Goal: Information Seeking & Learning: Learn about a topic

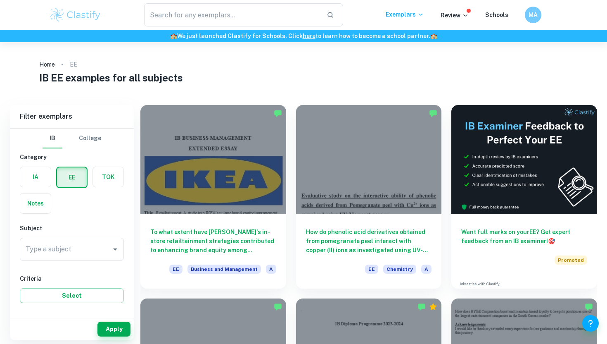
click at [22, 188] on div "Notes" at bounding box center [33, 201] width 36 height 26
click at [29, 183] on label "button" at bounding box center [35, 177] width 31 height 20
click at [0, 0] on input "radio" at bounding box center [0, 0] width 0 height 0
click at [91, 240] on div "Type a subject" at bounding box center [72, 249] width 104 height 23
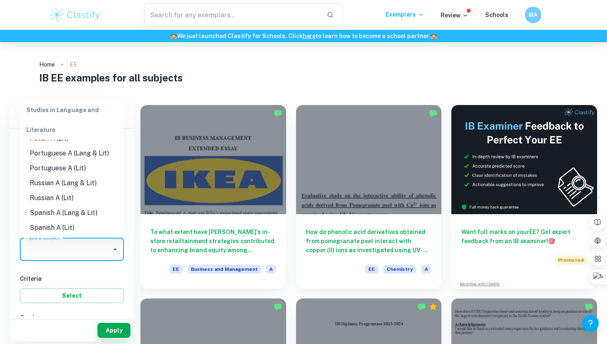
scroll to position [1, 0]
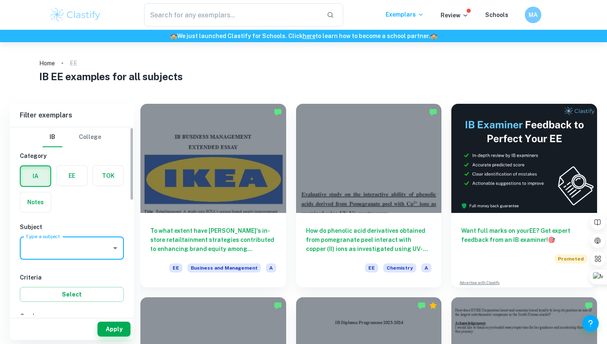
click at [66, 245] on input "Type a subject" at bounding box center [66, 248] width 84 height 16
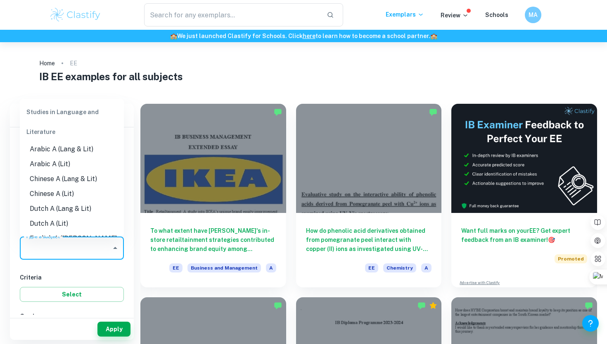
click at [73, 244] on input "Type a subject" at bounding box center [66, 248] width 84 height 16
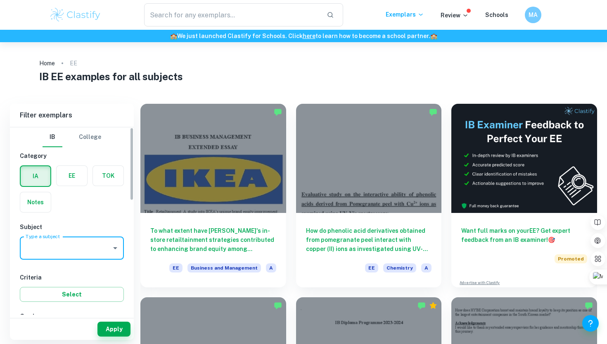
click at [76, 245] on input "Type a subject" at bounding box center [66, 248] width 84 height 16
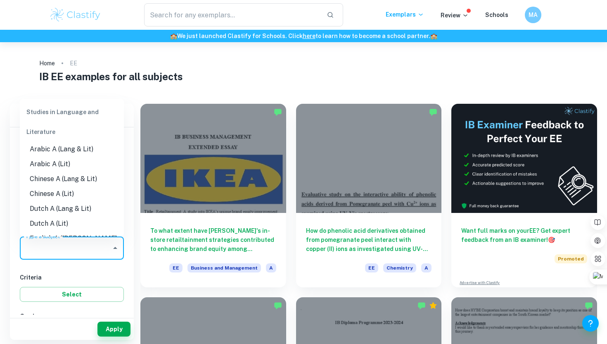
click at [81, 242] on input "Type a subject" at bounding box center [66, 248] width 84 height 16
click at [81, 247] on input "Type a subject" at bounding box center [66, 248] width 84 height 16
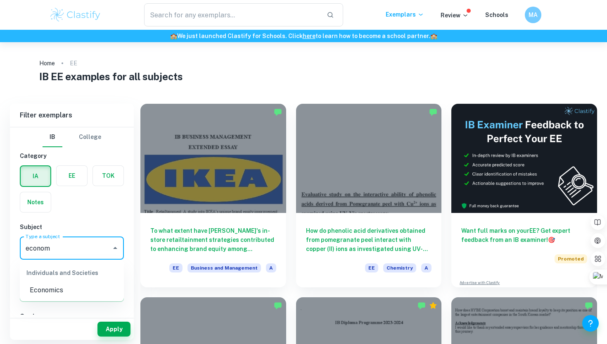
click at [78, 294] on li "Economics" at bounding box center [72, 290] width 104 height 15
type input "Economics"
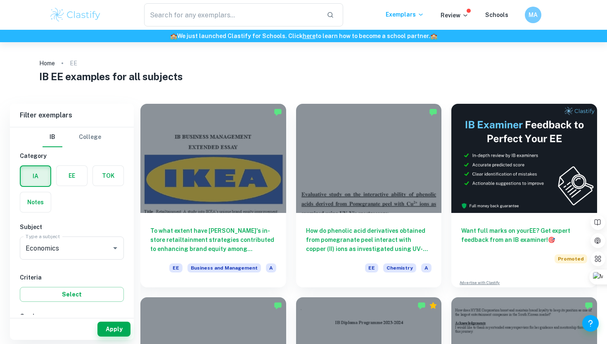
click at [106, 314] on h6 "Grade" at bounding box center [72, 316] width 104 height 9
click at [107, 324] on button "Apply" at bounding box center [114, 328] width 33 height 15
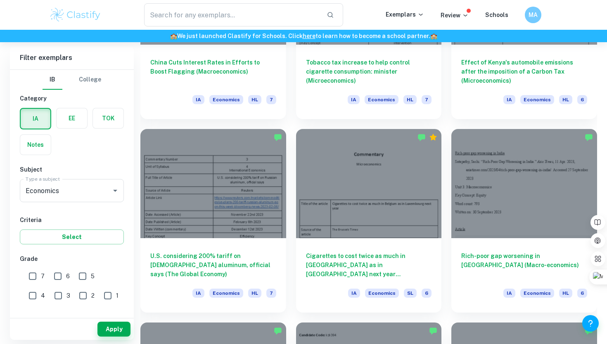
scroll to position [985, 0]
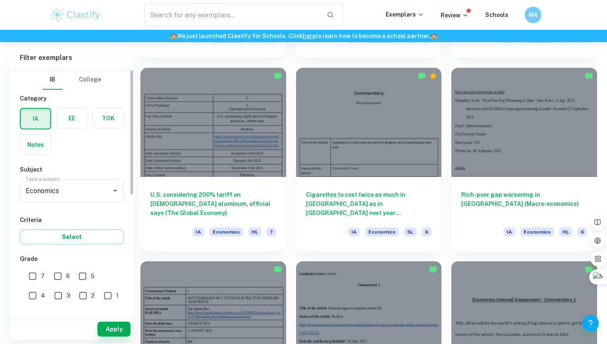
click at [31, 283] on input "7" at bounding box center [32, 276] width 17 height 17
checkbox input "true"
click at [114, 328] on button "Apply" at bounding box center [114, 328] width 33 height 15
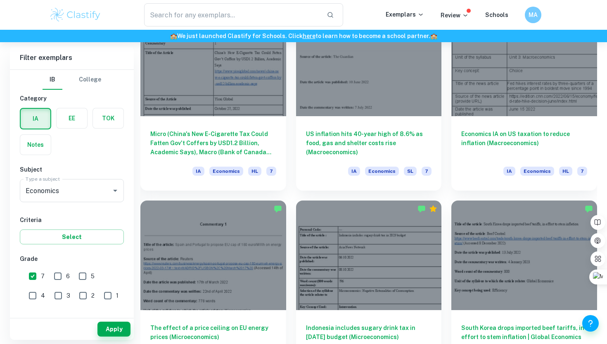
scroll to position [1043, 0]
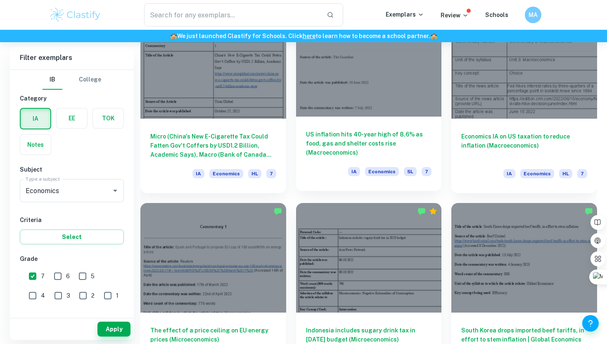
click at [355, 67] on div at bounding box center [369, 61] width 146 height 109
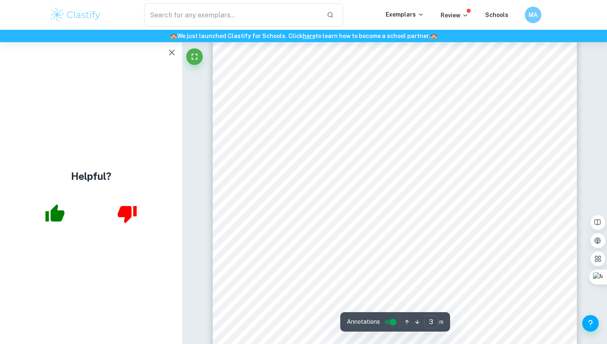
scroll to position [1323, 0]
click at [175, 52] on icon "button" at bounding box center [172, 53] width 10 height 10
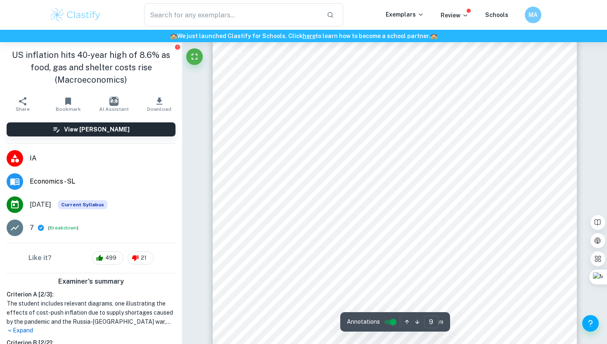
scroll to position [4070, 0]
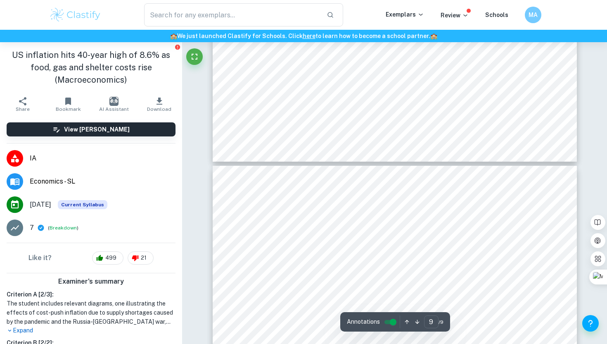
type input "8"
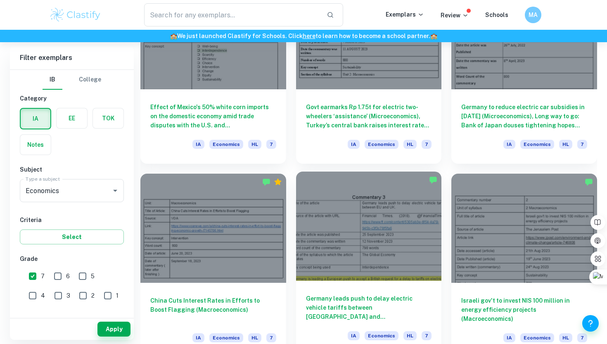
scroll to position [493, 0]
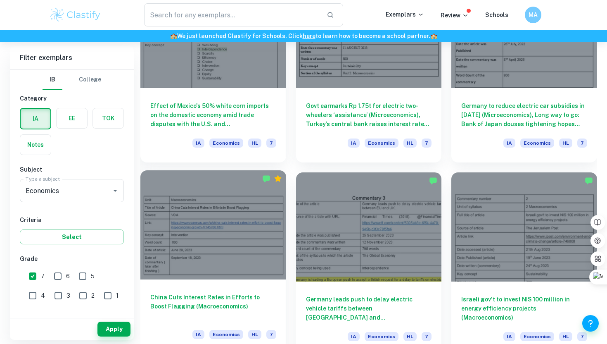
click at [258, 258] on div at bounding box center [213, 224] width 146 height 109
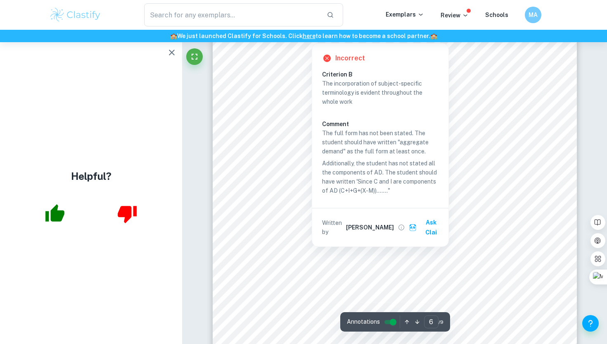
scroll to position [2532, 0]
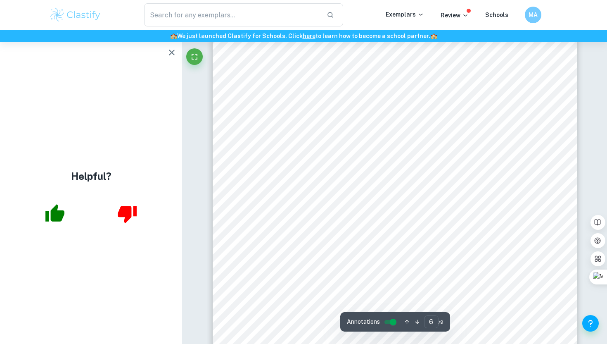
click at [299, 185] on div "( C ). It also aims to "encourage borrowing to fund capital investment," as wit…" at bounding box center [395, 190] width 364 height 471
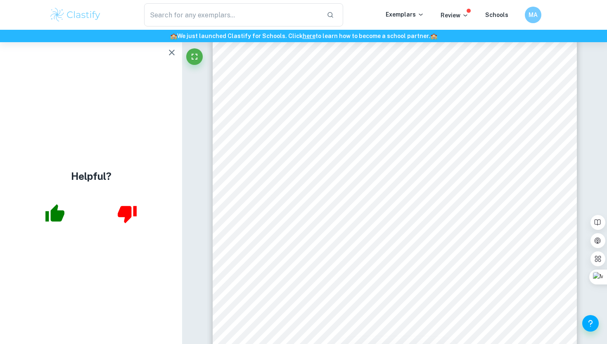
scroll to position [3074, 0]
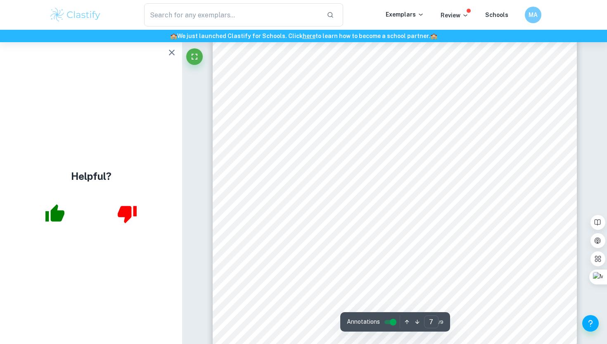
click at [171, 53] on icon "button" at bounding box center [172, 53] width 6 height 6
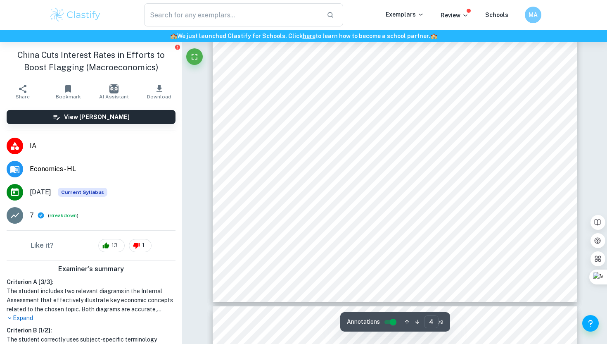
type input "5"
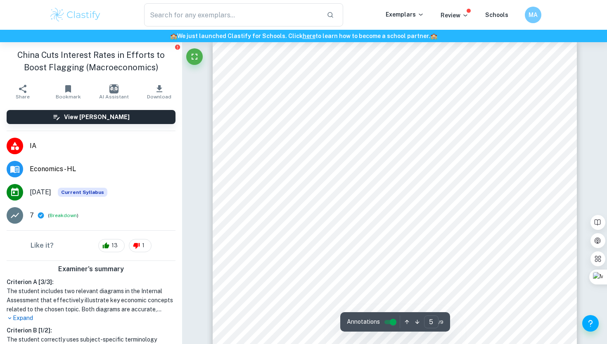
scroll to position [1975, 0]
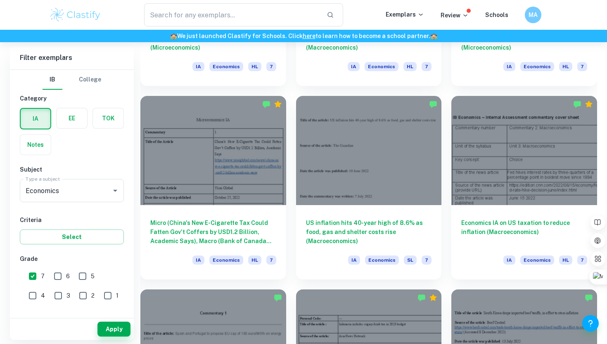
scroll to position [959, 0]
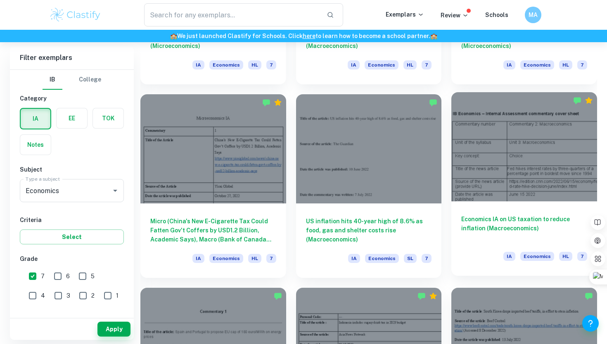
click at [492, 233] on h6 "Economics IA on US taxation to reduce inflation (Macroeconomics)" at bounding box center [524, 227] width 126 height 27
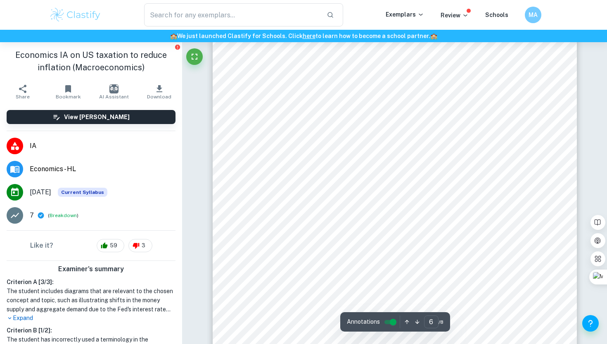
scroll to position [2730, 0]
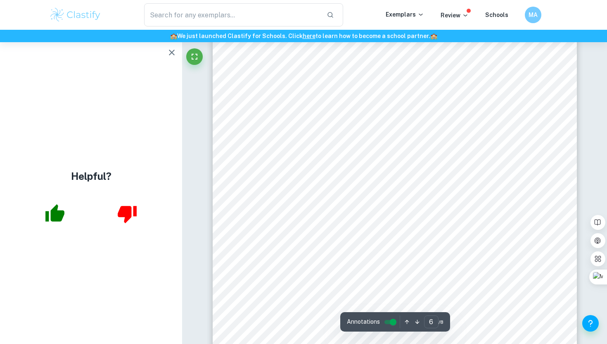
click at [173, 51] on icon "button" at bounding box center [172, 53] width 6 height 6
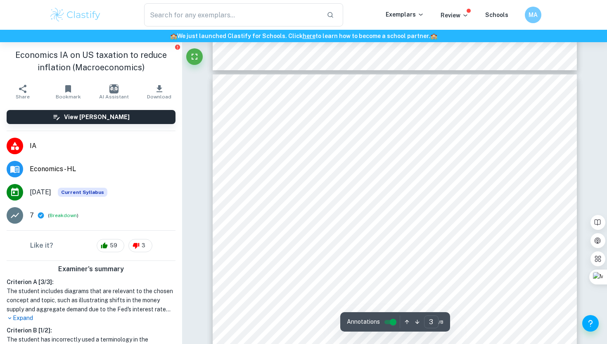
scroll to position [1252, 0]
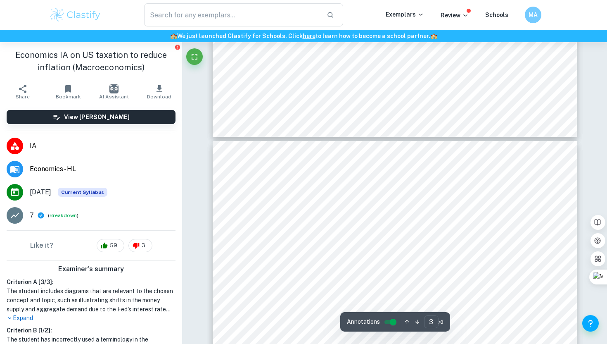
type input "2"
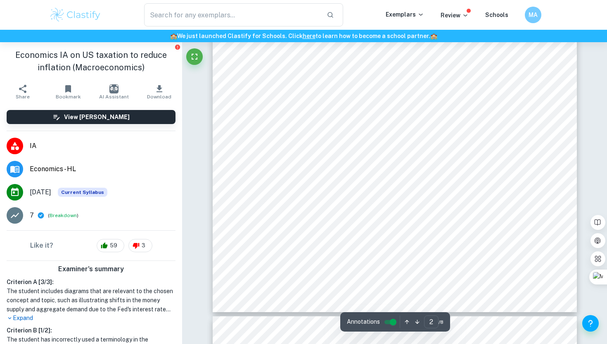
scroll to position [825, 0]
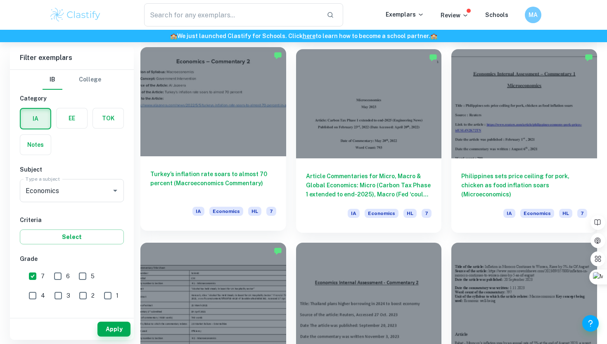
scroll to position [1428, 0]
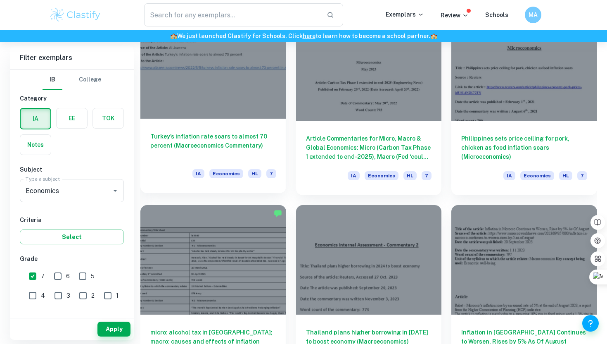
click at [255, 86] on div at bounding box center [213, 64] width 146 height 109
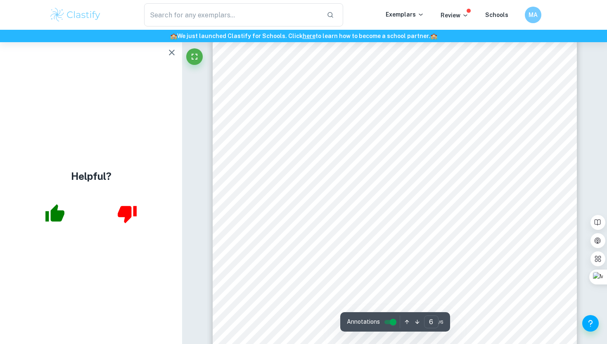
scroll to position [2814, 0]
click at [175, 58] on button "button" at bounding box center [172, 52] width 17 height 17
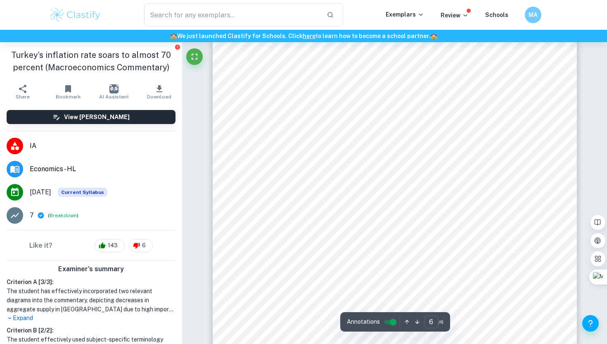
scroll to position [2862, 0]
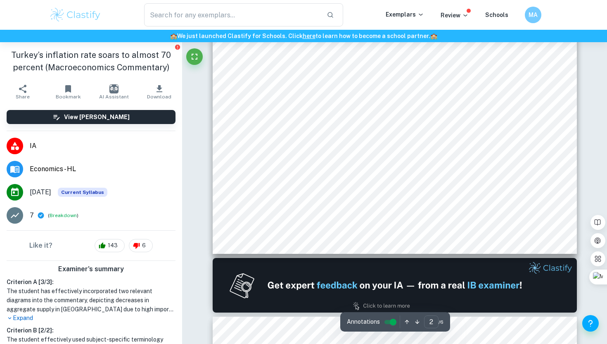
type input "1"
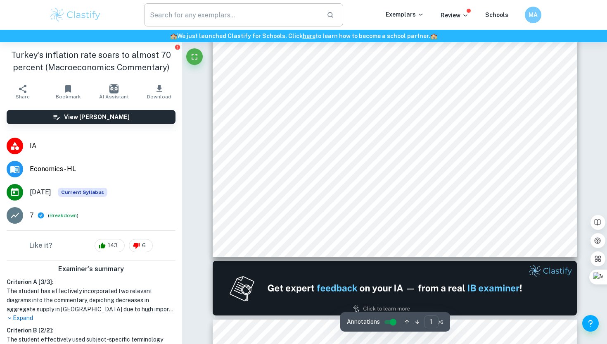
scroll to position [192, 0]
